Goal: Find specific page/section: Find specific page/section

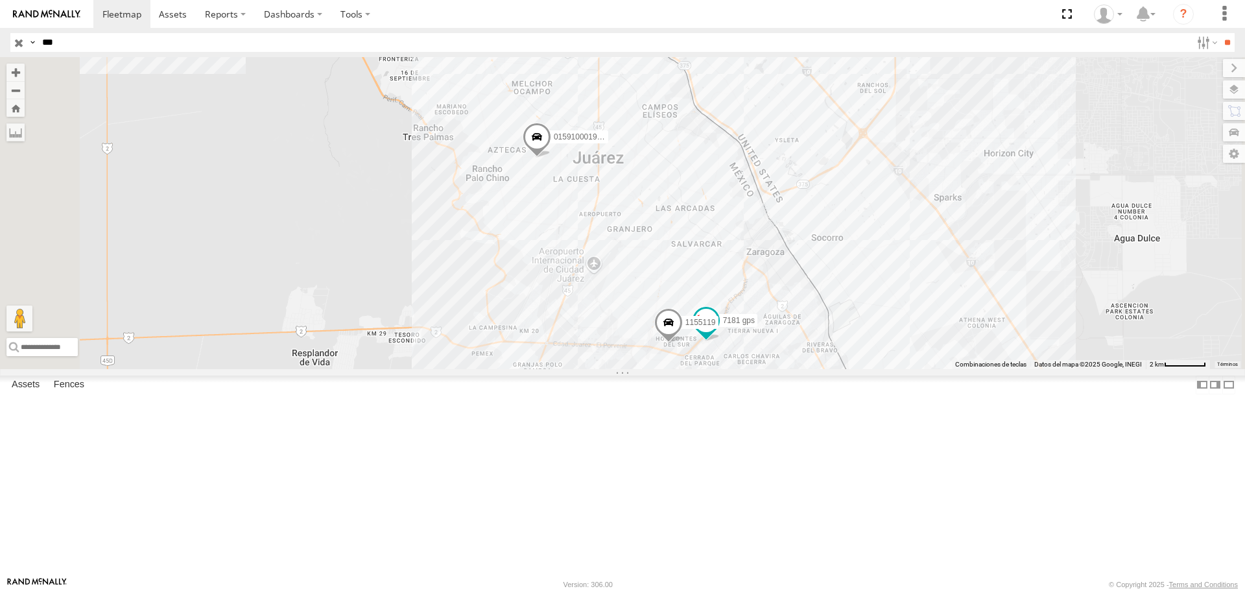
drag, startPoint x: 71, startPoint y: 45, endPoint x: 0, endPoint y: 45, distance: 71.3
click at [0, 45] on header "Search Query Asset ID Asset Label Registration Manufacturer Model VIN Job ID IP" at bounding box center [622, 42] width 1245 height 29
click at [1220, 33] on input "**" at bounding box center [1227, 42] width 15 height 19
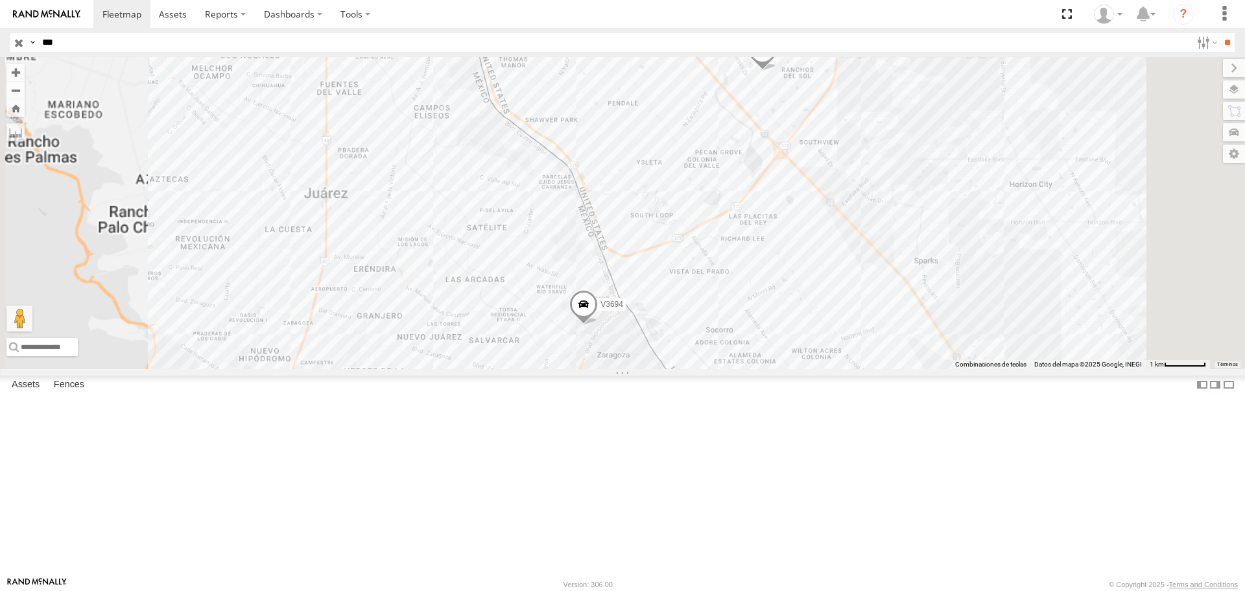
click at [0, 0] on div "694" at bounding box center [0, 0] width 0 height 0
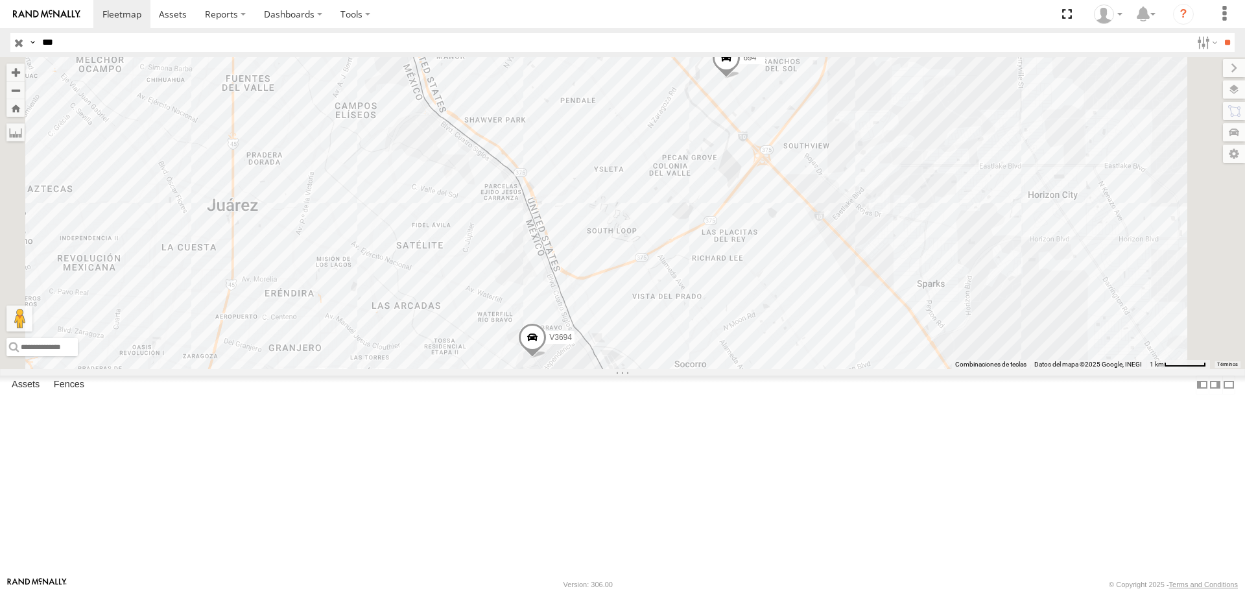
drag, startPoint x: 922, startPoint y: 315, endPoint x: 918, endPoint y: 322, distance: 8.4
click at [920, 319] on div "694 V3694" at bounding box center [622, 212] width 1245 height 311
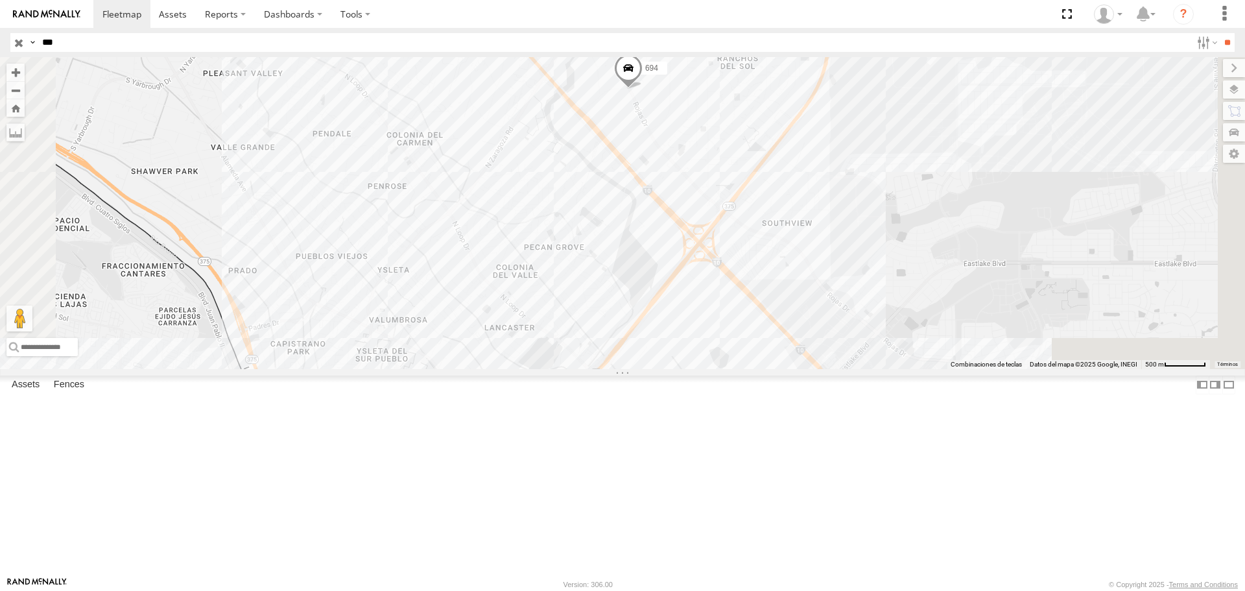
drag, startPoint x: 1005, startPoint y: 355, endPoint x: 944, endPoint y: 300, distance: 82.2
click at [946, 303] on div "694 V3694" at bounding box center [622, 212] width 1245 height 311
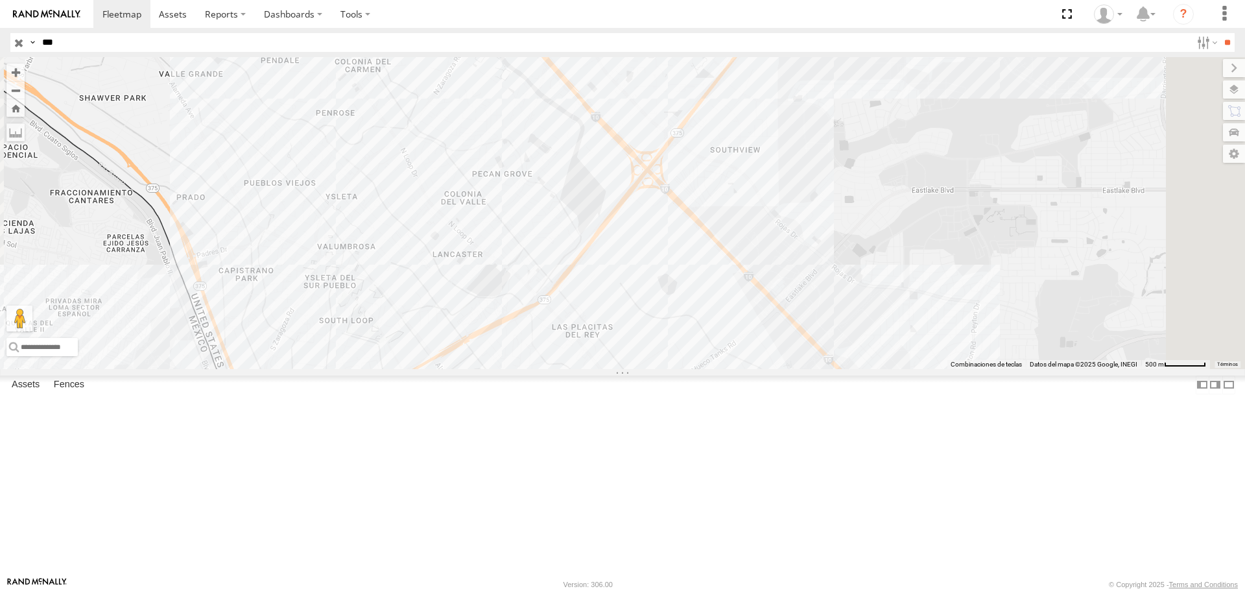
drag, startPoint x: 998, startPoint y: 301, endPoint x: 962, endPoint y: 339, distance: 51.9
click at [968, 334] on div "694 V3694" at bounding box center [622, 212] width 1245 height 311
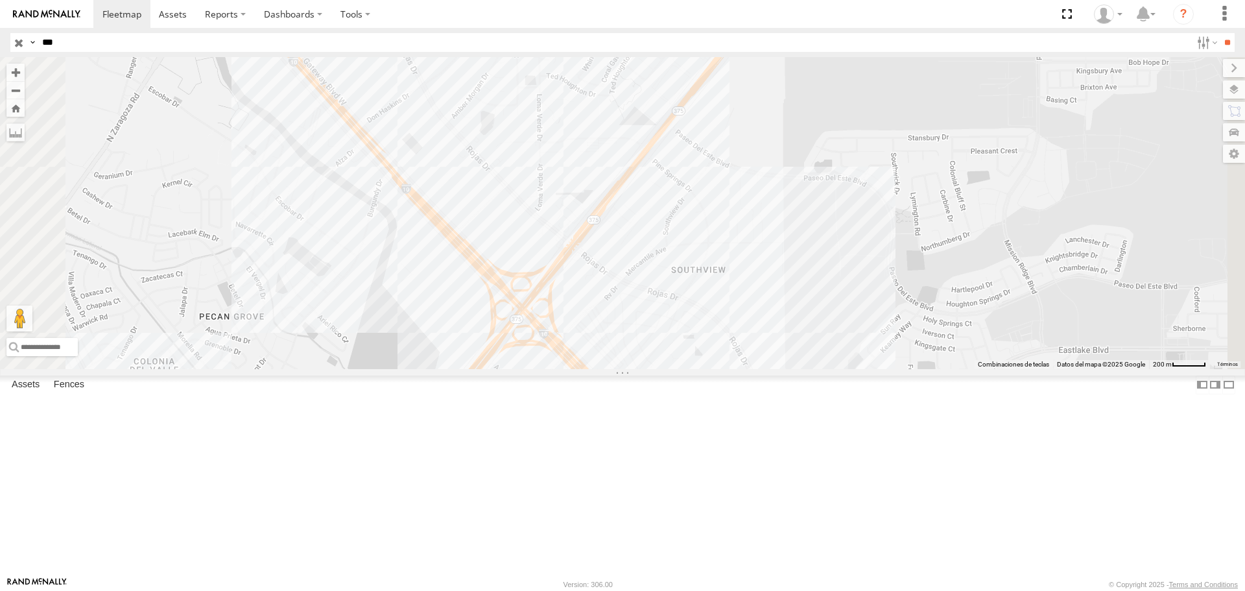
drag, startPoint x: 579, startPoint y: 158, endPoint x: 599, endPoint y: 237, distance: 81.6
click at [599, 237] on div "694 V3694" at bounding box center [622, 212] width 1245 height 311
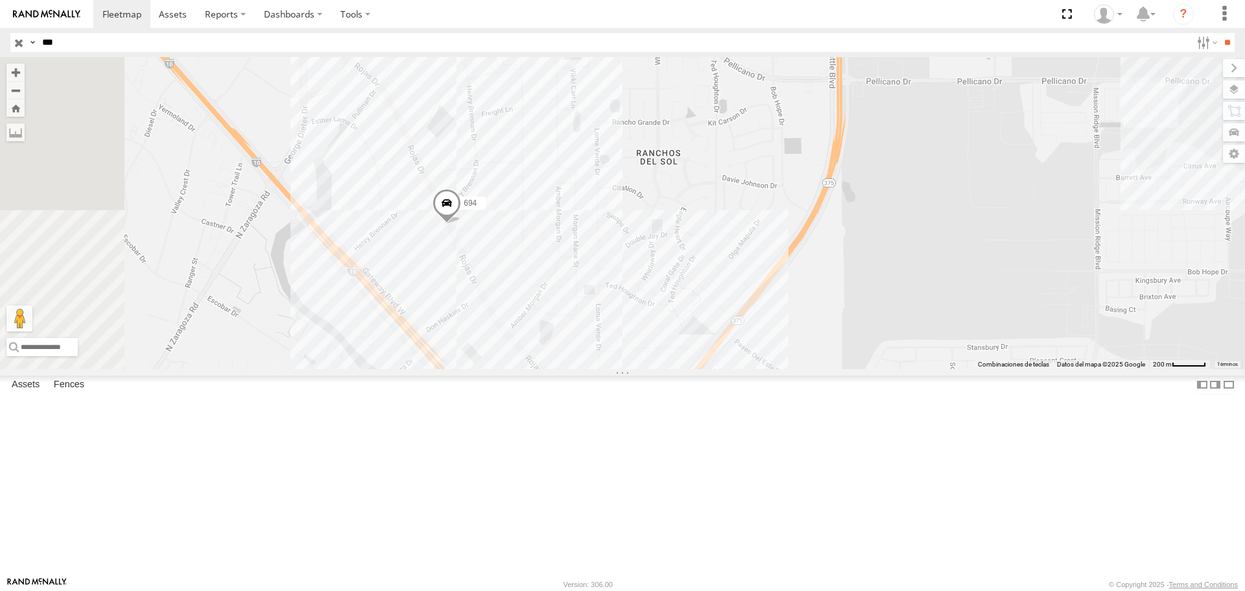
drag, startPoint x: 719, startPoint y: 397, endPoint x: 698, endPoint y: 307, distance: 92.0
click at [702, 315] on div "694 V3694" at bounding box center [622, 212] width 1245 height 311
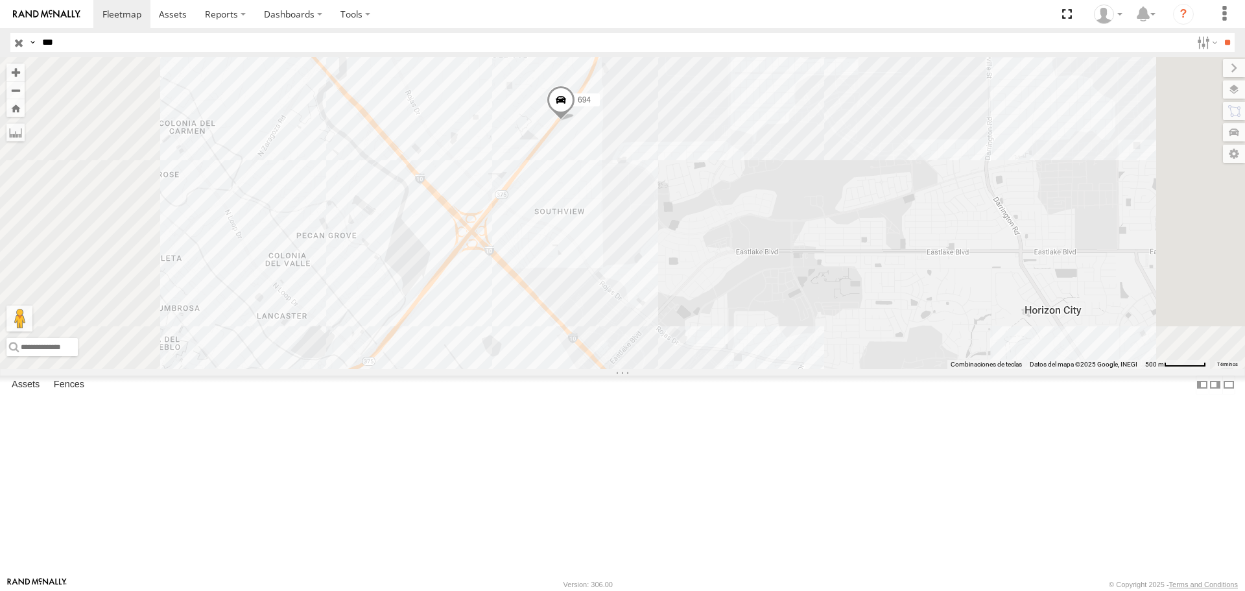
drag, startPoint x: 837, startPoint y: 198, endPoint x: 806, endPoint y: 233, distance: 46.4
click at [811, 230] on div "694 V3694" at bounding box center [622, 212] width 1245 height 311
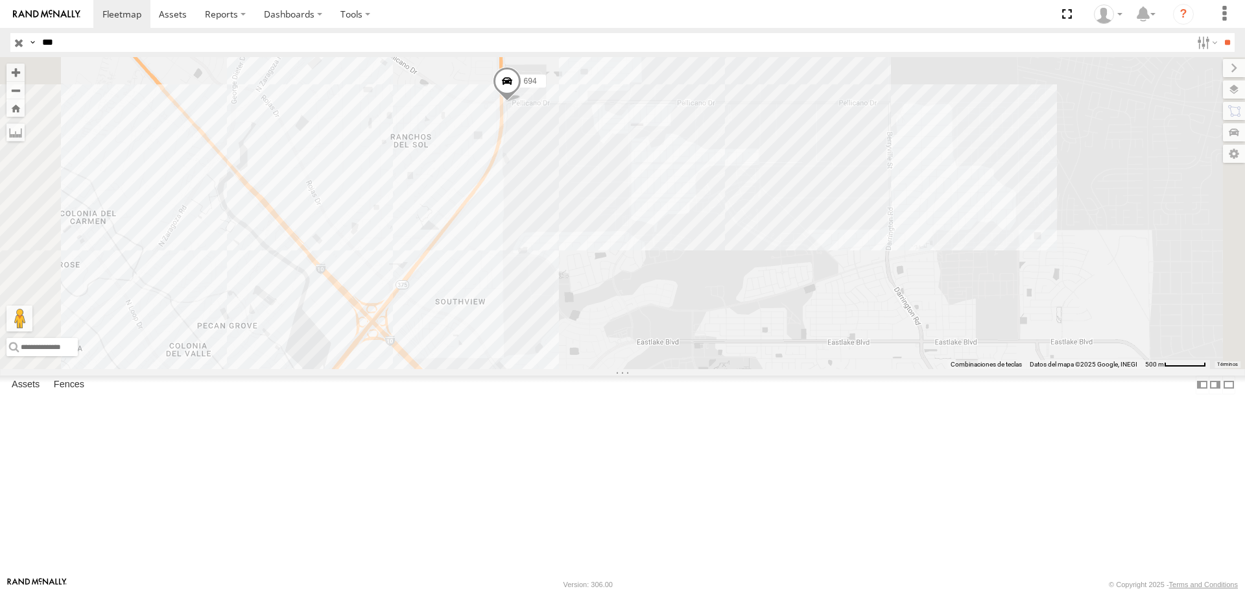
drag, startPoint x: 78, startPoint y: 45, endPoint x: 2, endPoint y: 49, distance: 76.7
click at [2, 49] on header "Search Query Asset ID Asset Label Registration Manufacturer Model VIN Job ID IP" at bounding box center [622, 42] width 1245 height 29
type input "****"
click at [1220, 33] on input "**" at bounding box center [1227, 42] width 15 height 19
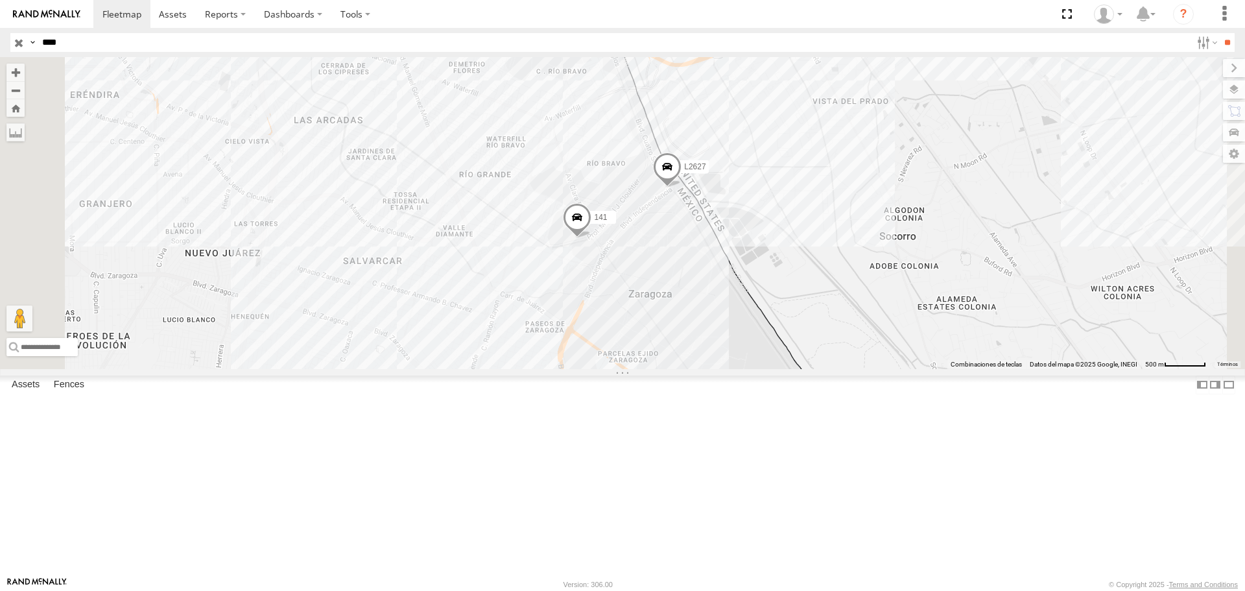
click at [0, 0] on div "L2627" at bounding box center [0, 0] width 0 height 0
